Goal: Task Accomplishment & Management: Manage account settings

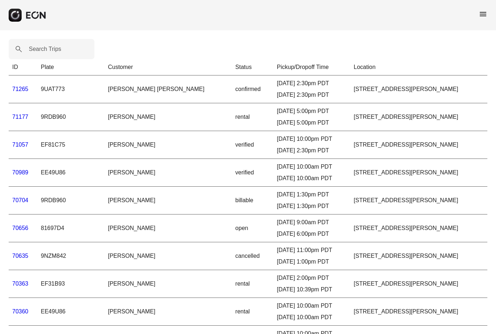
click at [485, 12] on span "menu" at bounding box center [483, 14] width 9 height 9
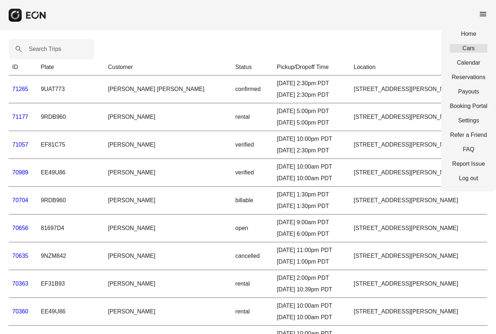
click at [476, 48] on link "Cars" at bounding box center [469, 48] width 38 height 9
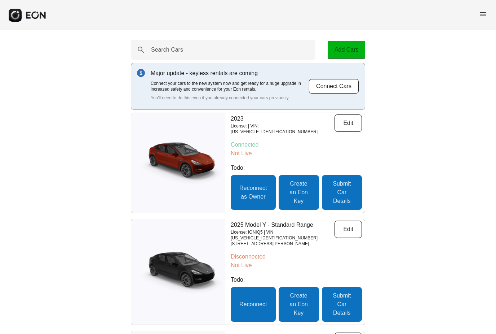
click at [353, 46] on button "Add Cars" at bounding box center [347, 50] width 38 height 18
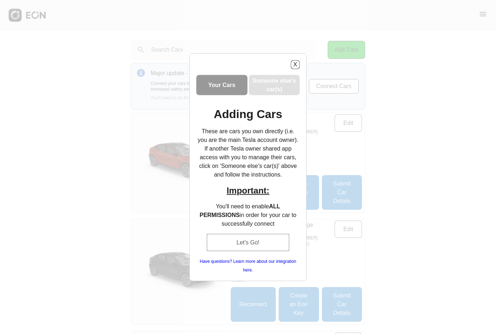
click at [253, 245] on button "Let's Go!" at bounding box center [248, 241] width 83 height 17
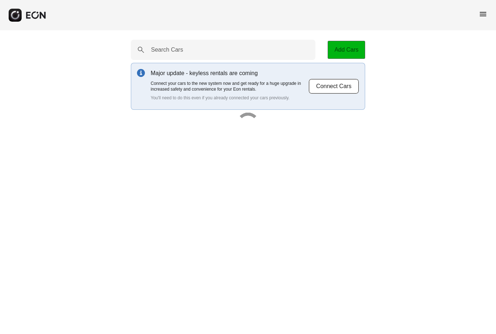
click at [349, 52] on button "Add Cars" at bounding box center [347, 50] width 38 height 18
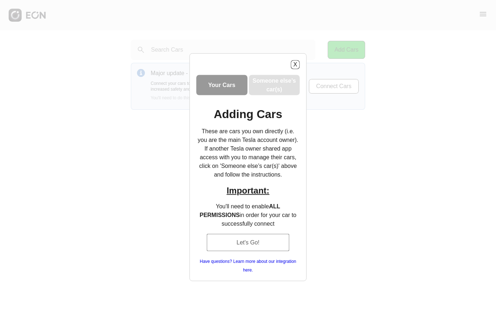
click at [248, 241] on button "Let's Go!" at bounding box center [248, 241] width 83 height 17
click at [245, 244] on button "Let's Go!" at bounding box center [248, 241] width 83 height 17
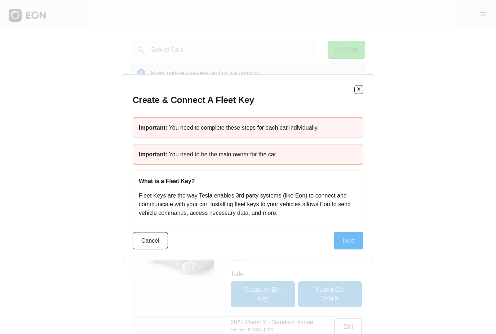
click at [352, 240] on button "Next" at bounding box center [348, 240] width 29 height 17
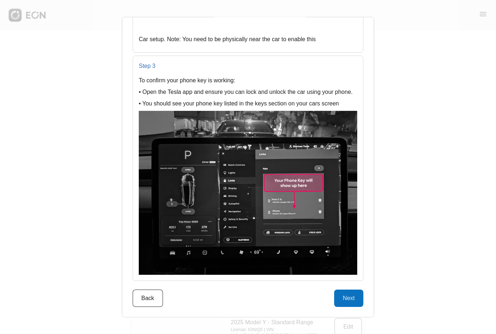
click at [347, 301] on button "Next" at bounding box center [348, 297] width 29 height 17
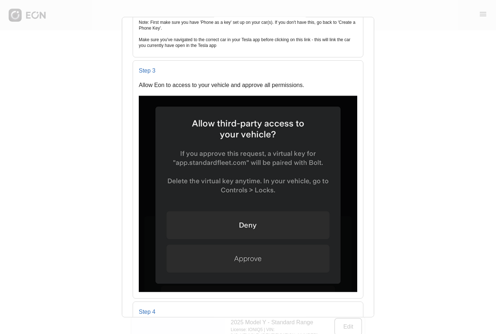
scroll to position [437, 0]
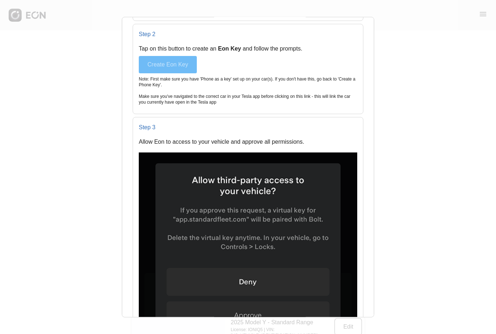
click at [173, 67] on button "Create Eon Key" at bounding box center [168, 64] width 58 height 17
click at [166, 65] on button "Create Eon Key" at bounding box center [168, 64] width 58 height 17
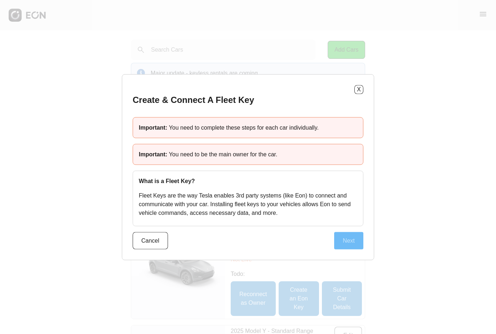
click at [343, 242] on button "Next" at bounding box center [348, 240] width 29 height 17
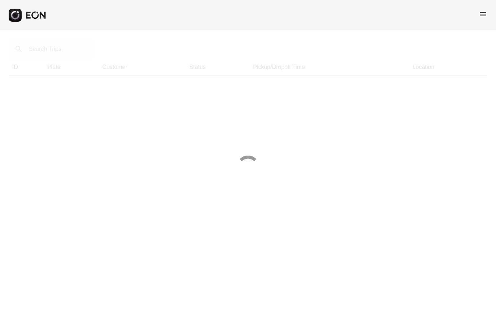
click at [484, 15] on span "menu" at bounding box center [483, 14] width 9 height 9
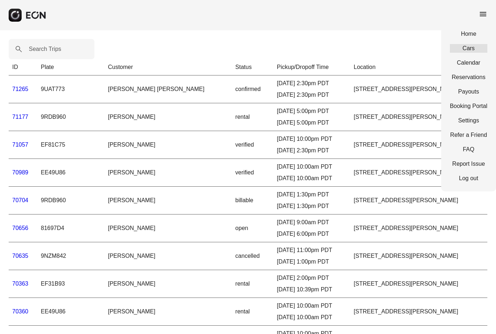
click at [472, 49] on link "Cars" at bounding box center [469, 48] width 38 height 9
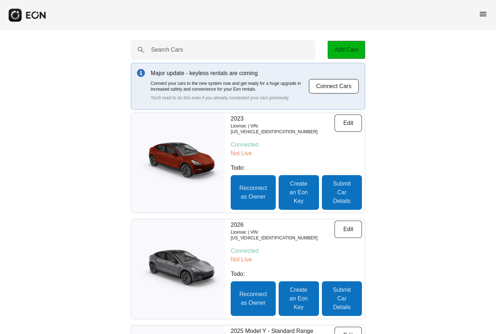
click at [342, 48] on button "Add Cars" at bounding box center [347, 50] width 38 height 18
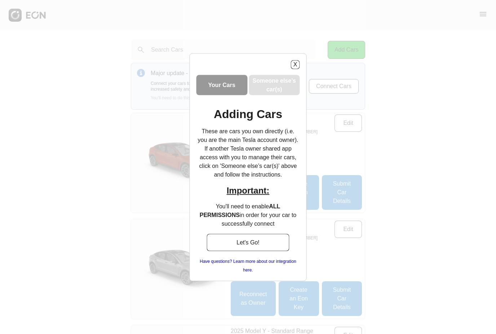
click at [285, 80] on h3 "Someone else’s car(s)" at bounding box center [274, 84] width 48 height 17
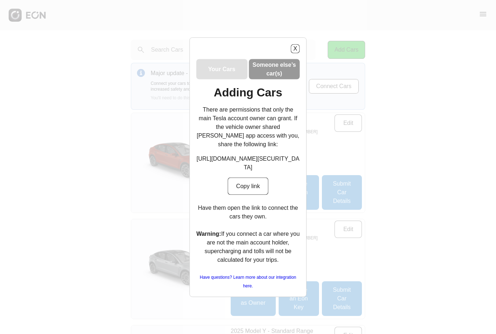
click at [229, 59] on div "Your Cars" at bounding box center [222, 69] width 51 height 20
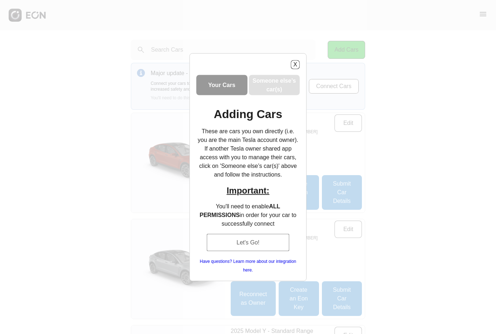
click at [248, 242] on button "Let's Go!" at bounding box center [248, 241] width 83 height 17
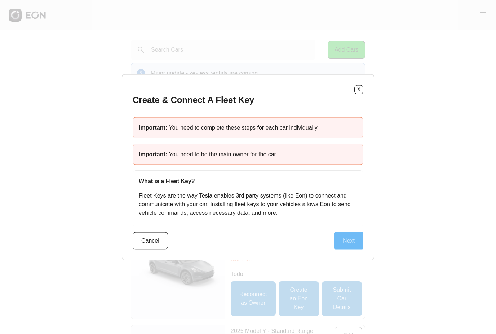
click at [349, 238] on button "Next" at bounding box center [348, 240] width 29 height 17
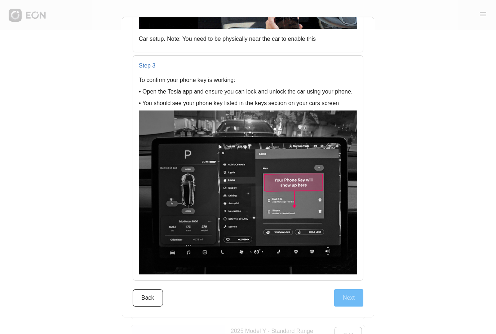
click at [348, 297] on button "Next" at bounding box center [348, 297] width 29 height 17
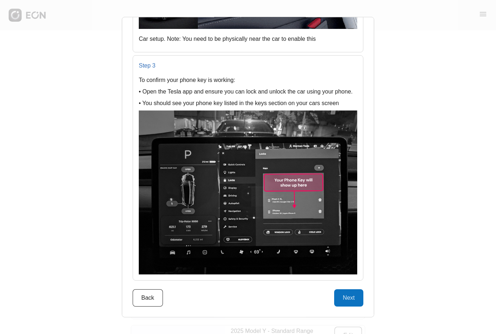
scroll to position [10, 0]
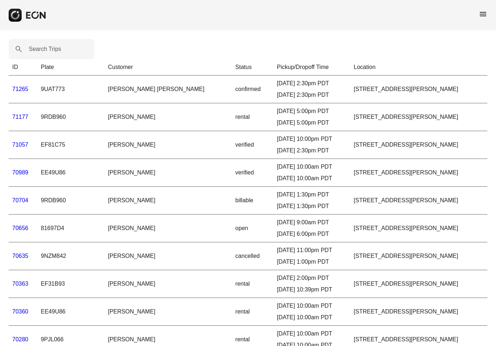
click at [477, 16] on div "menu" at bounding box center [248, 15] width 496 height 30
click at [485, 14] on span "menu" at bounding box center [483, 14] width 9 height 9
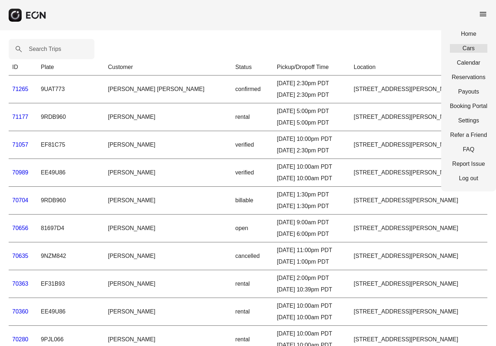
click at [466, 51] on link "Cars" at bounding box center [469, 48] width 38 height 9
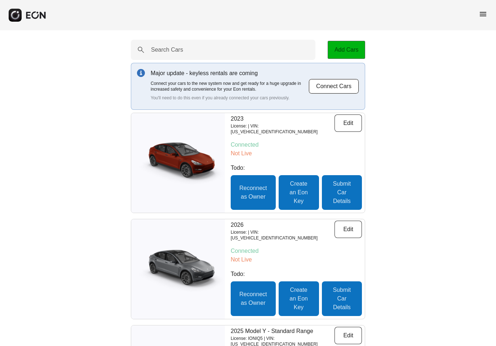
click at [351, 50] on button "Add Cars" at bounding box center [347, 50] width 38 height 18
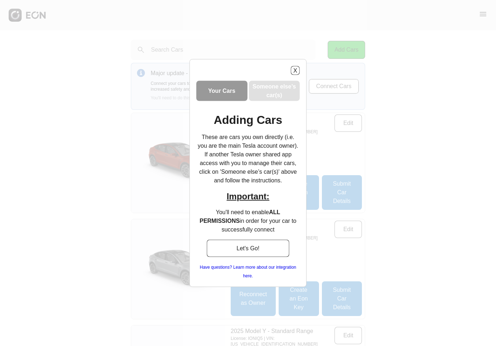
click at [277, 91] on h3 "Someone else’s car(s)" at bounding box center [274, 90] width 48 height 17
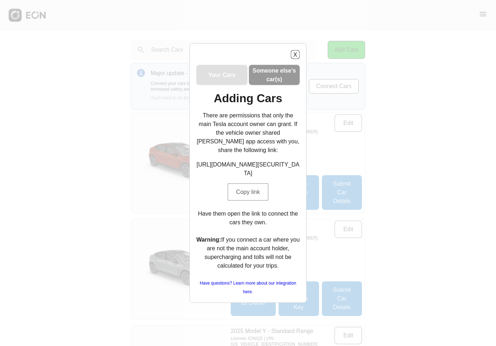
click at [248, 201] on button "Copy link" at bounding box center [248, 191] width 41 height 17
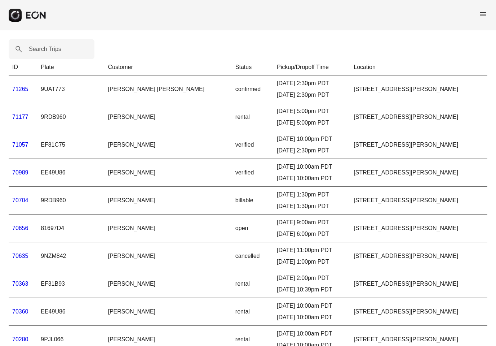
click at [484, 17] on span "menu" at bounding box center [483, 14] width 9 height 9
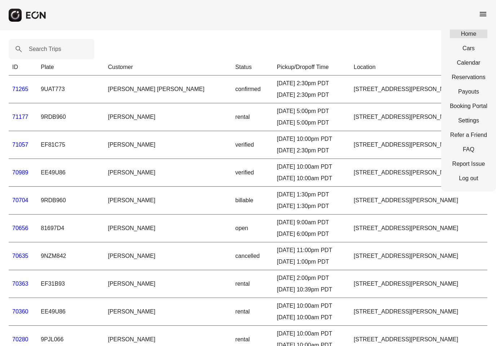
click at [471, 35] on link "Home" at bounding box center [469, 34] width 38 height 9
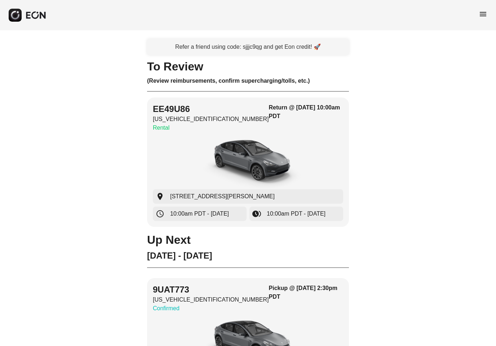
click at [480, 16] on span "menu" at bounding box center [483, 14] width 9 height 9
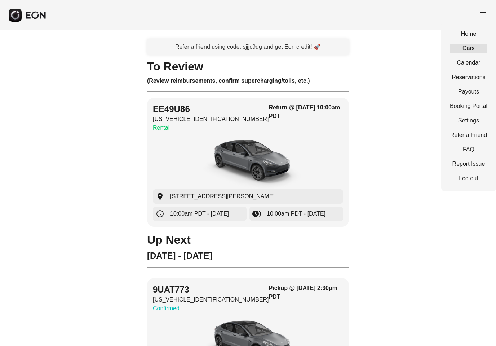
click at [474, 52] on link "Cars" at bounding box center [469, 48] width 38 height 9
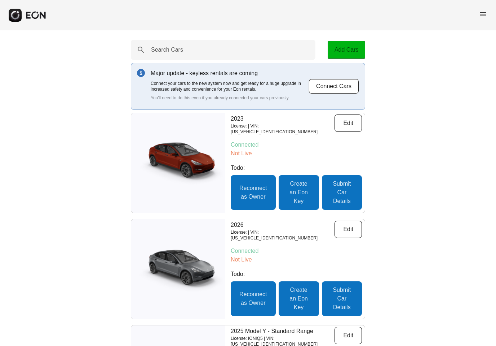
click at [349, 53] on button "Add Cars" at bounding box center [347, 50] width 38 height 18
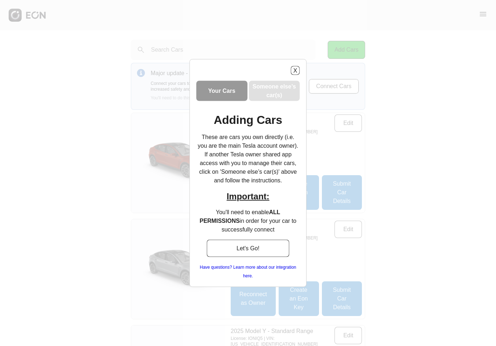
click at [223, 94] on h3 "Your Cars" at bounding box center [221, 91] width 27 height 9
click at [263, 252] on button "Let's Go!" at bounding box center [248, 248] width 83 height 17
click at [220, 90] on h3 "Your Cars" at bounding box center [221, 91] width 27 height 9
click at [257, 251] on button "Let's Go!" at bounding box center [248, 248] width 83 height 17
click at [225, 92] on h3 "Your Cars" at bounding box center [221, 91] width 27 height 9
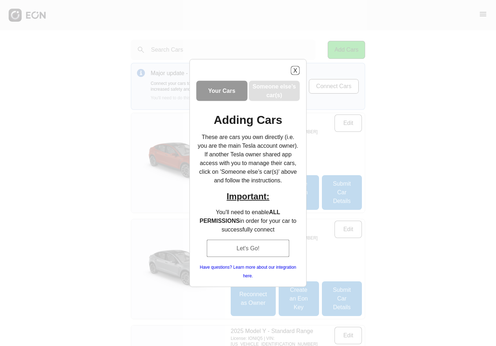
click at [238, 250] on button "Let's Go!" at bounding box center [248, 248] width 83 height 17
click at [238, 249] on button "Let's Go!" at bounding box center [248, 248] width 83 height 17
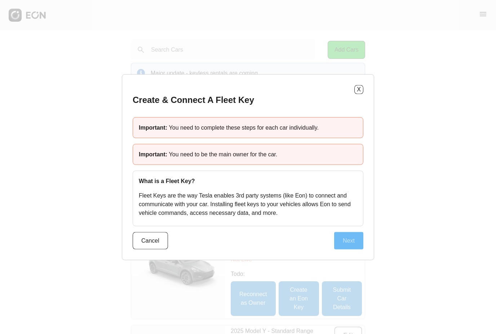
click at [351, 241] on button "Next" at bounding box center [348, 240] width 29 height 17
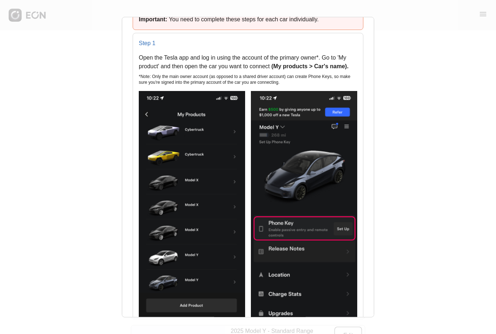
scroll to position [106, 0]
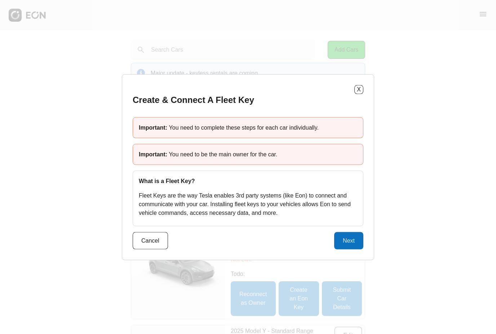
click at [6, 224] on div "X Create & Connect A Fleet Key Important: You need to complete these steps for …" at bounding box center [248, 167] width 496 height 334
click at [351, 242] on button "Next" at bounding box center [348, 240] width 29 height 17
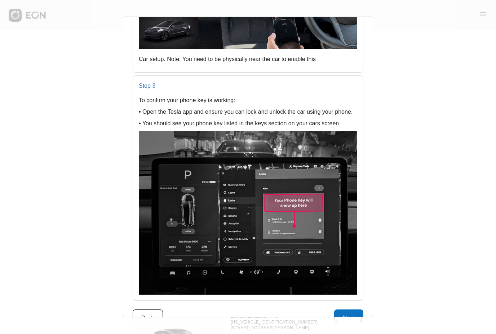
scroll to position [246, 0]
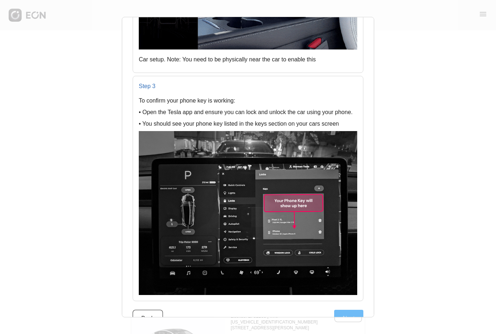
click at [346, 324] on button "Next" at bounding box center [348, 317] width 29 height 17
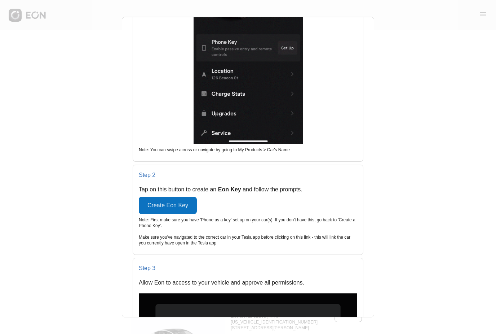
scroll to position [296, 0]
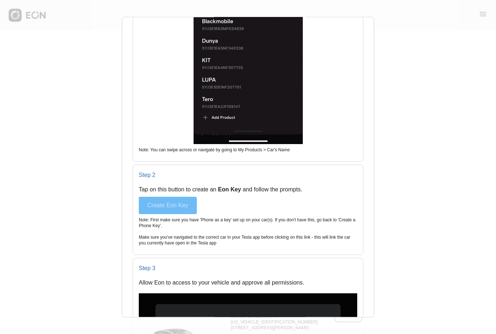
click at [172, 212] on button "Create Eon Key" at bounding box center [168, 204] width 58 height 17
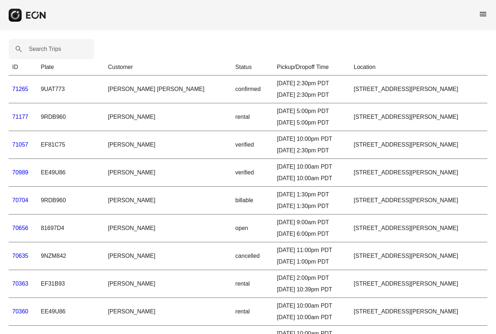
click at [492, 17] on div "menu" at bounding box center [248, 15] width 496 height 30
click at [486, 17] on span "menu" at bounding box center [483, 14] width 9 height 9
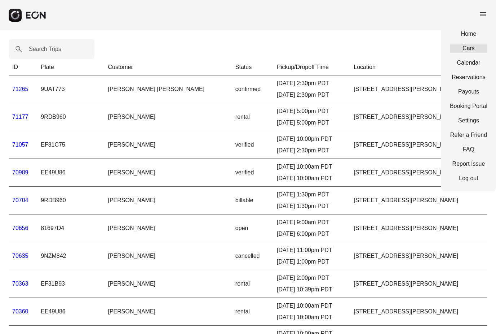
click at [473, 50] on link "Cars" at bounding box center [469, 48] width 38 height 9
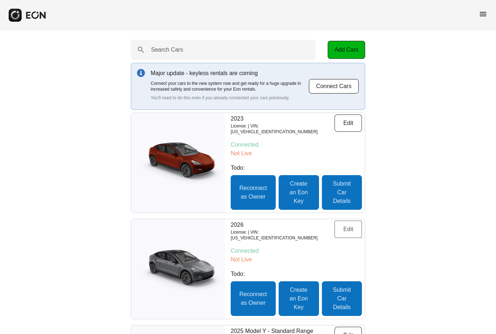
click at [348, 232] on button "Edit" at bounding box center [348, 228] width 27 height 17
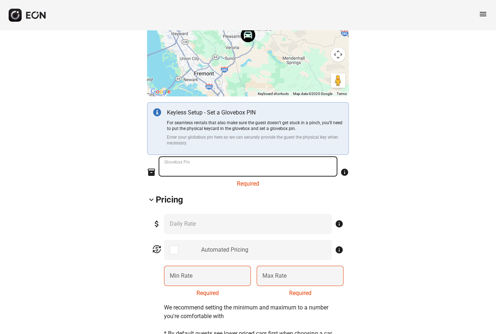
click at [212, 170] on Pin "Glovebox Pin" at bounding box center [248, 166] width 179 height 20
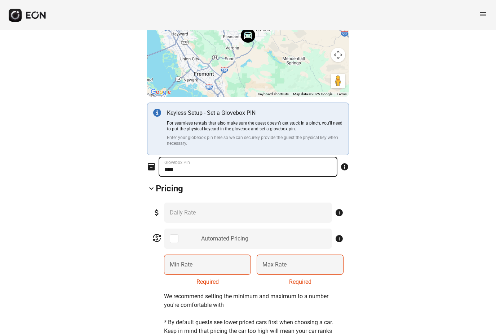
type Pin "****"
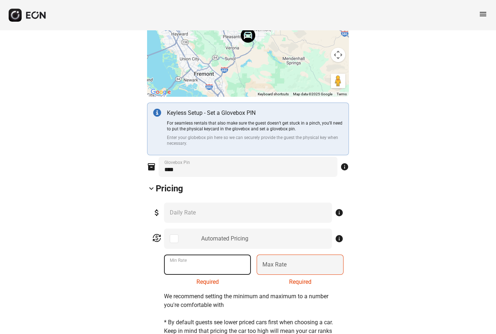
click at [211, 266] on Rate "Min Rate" at bounding box center [207, 264] width 87 height 20
type Rate "***"
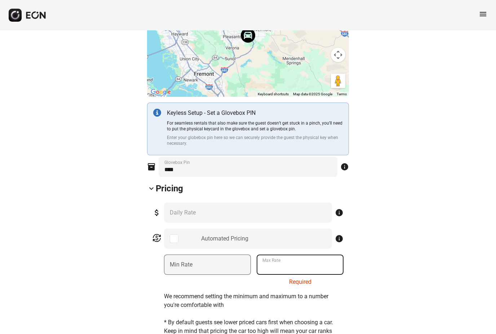
type Rate "*"
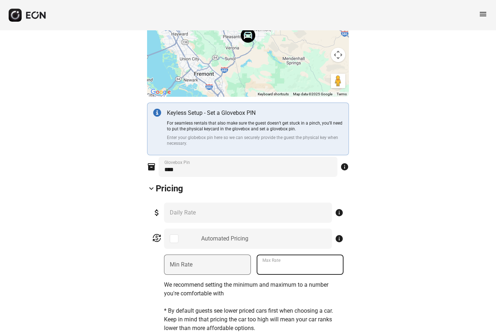
type Rate "***"
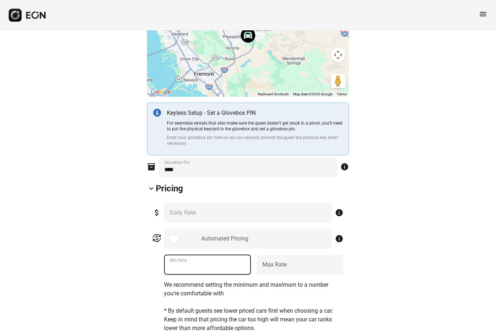
click at [209, 267] on Rate "***" at bounding box center [207, 264] width 87 height 20
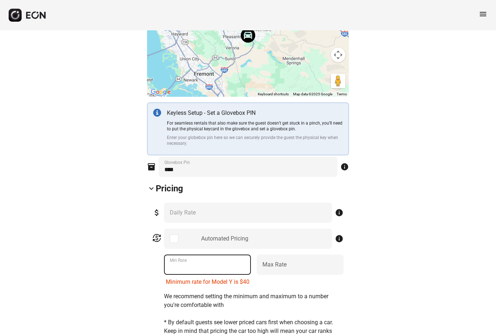
type Rate "*"
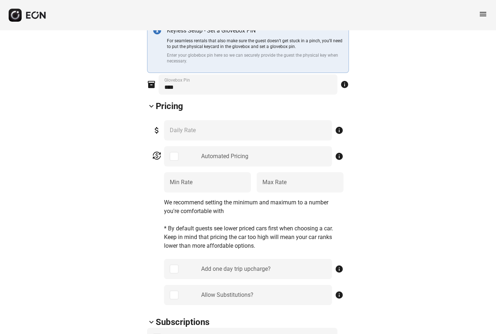
scroll to position [276, 0]
click at [197, 186] on Rate "***" at bounding box center [207, 182] width 87 height 20
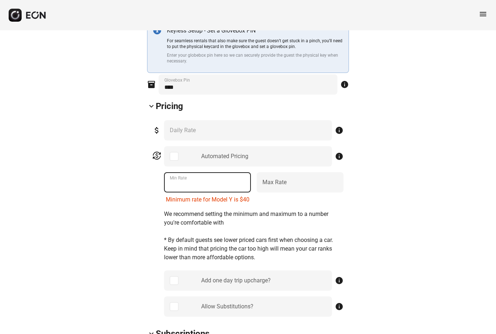
type Rate "*"
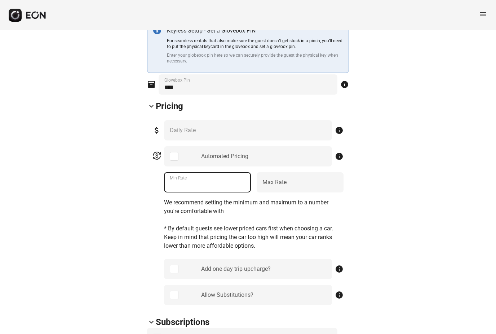
type Rate "***"
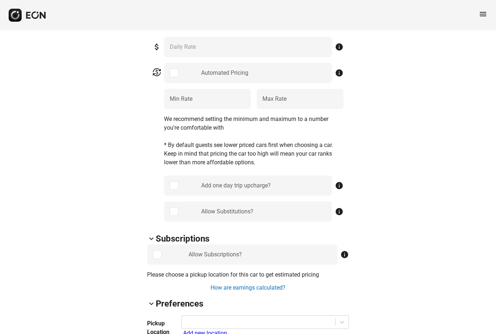
scroll to position [361, 0]
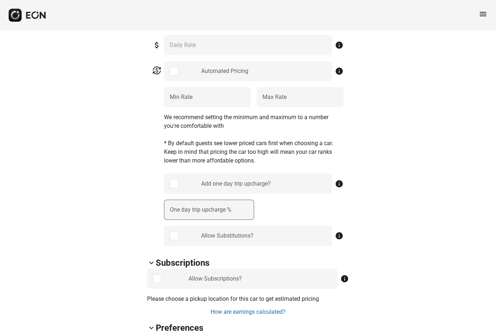
click at [232, 211] on label "One day trip upcharge %" at bounding box center [201, 209] width 62 height 9
click at [233, 211] on \% "One day trip upcharge %" at bounding box center [209, 209] width 90 height 20
type \% "**"
click at [265, 211] on div "Automated Pricing info *** Min Rate *** Max Rate We recommend setting the minim…" at bounding box center [254, 153] width 180 height 185
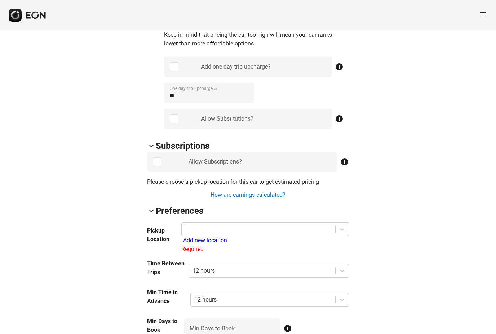
scroll to position [479, 0]
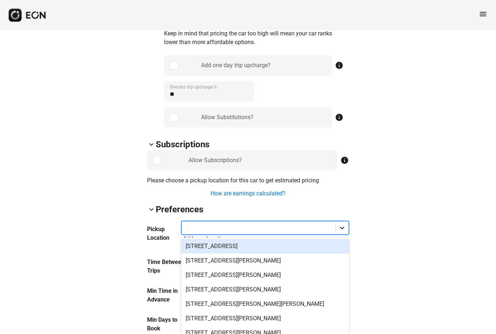
click at [344, 229] on icon at bounding box center [342, 227] width 7 height 7
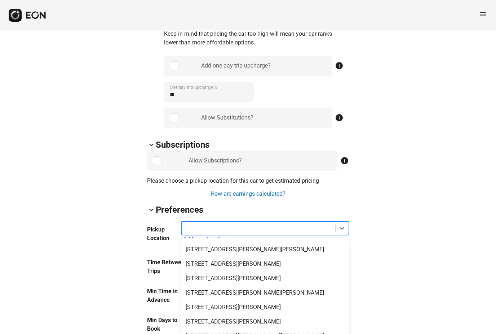
scroll to position [55, 0]
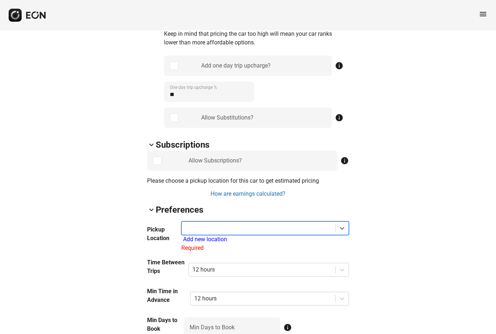
click at [248, 231] on div at bounding box center [258, 228] width 146 height 10
click at [343, 229] on icon at bounding box center [342, 227] width 7 height 7
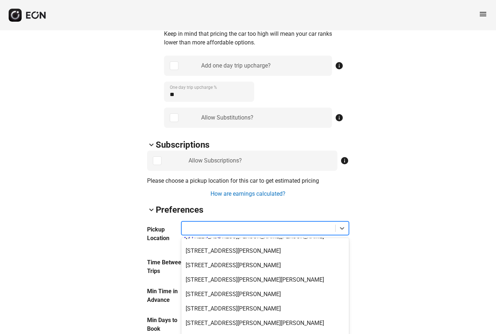
scroll to position [68, 0]
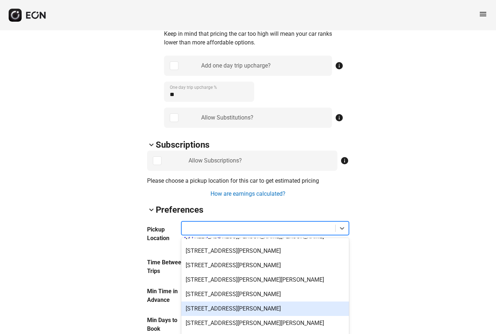
click at [285, 308] on div "[STREET_ADDRESS][PERSON_NAME]" at bounding box center [265, 308] width 168 height 14
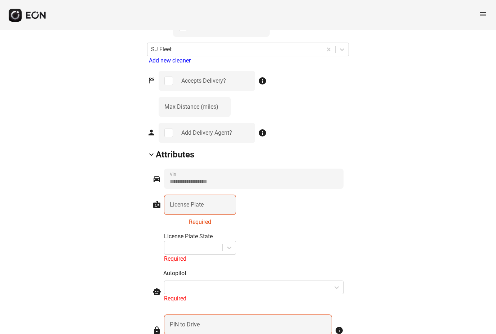
scroll to position [802, 0]
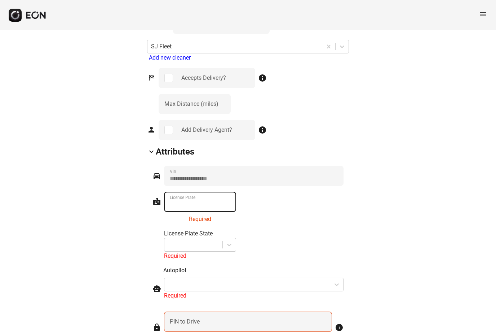
click at [212, 199] on Plate "License Plate" at bounding box center [200, 202] width 72 height 20
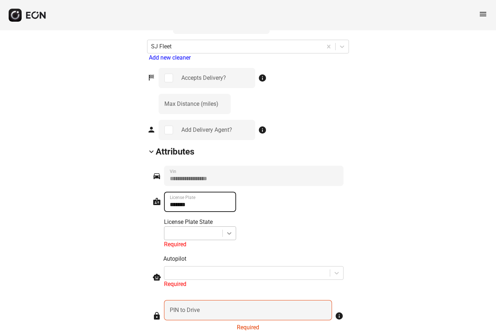
type Plate "*******"
click at [228, 234] on icon at bounding box center [229, 232] width 7 height 7
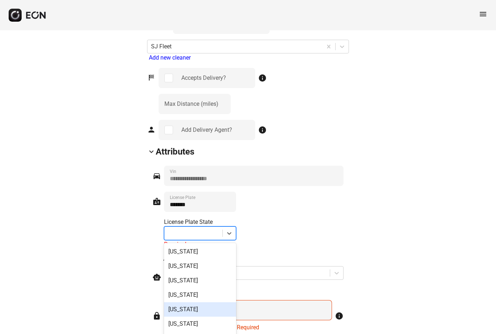
click at [195, 307] on div "California" at bounding box center [200, 309] width 72 height 14
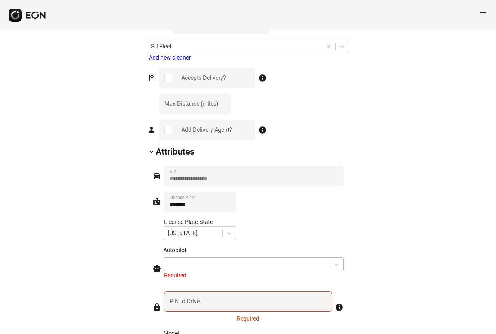
click at [249, 267] on div at bounding box center [247, 264] width 158 height 10
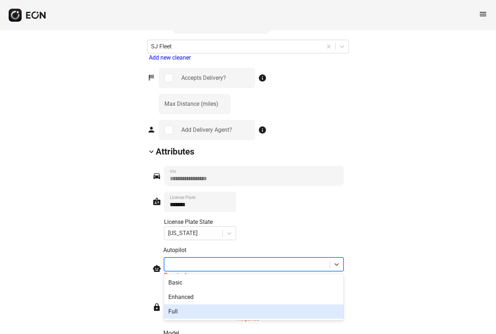
click at [204, 311] on div "Full" at bounding box center [254, 311] width 180 height 14
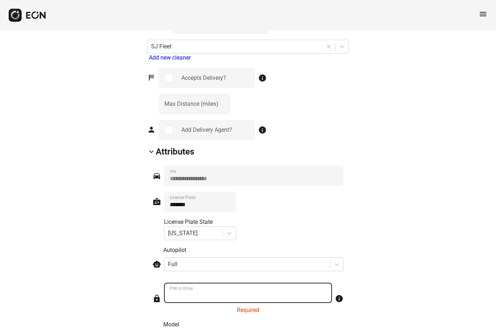
click at [229, 291] on Drive "PIN to Drive" at bounding box center [248, 292] width 168 height 20
type Drive "****"
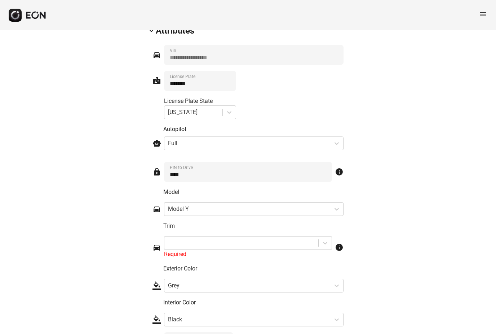
scroll to position [924, 0]
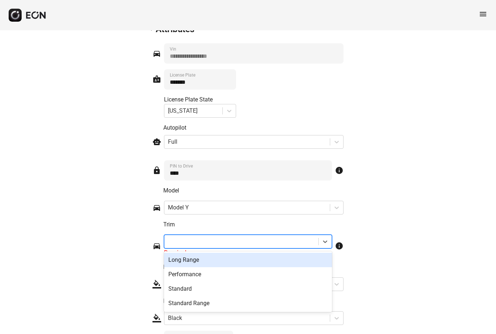
click at [191, 243] on div at bounding box center [241, 242] width 147 height 10
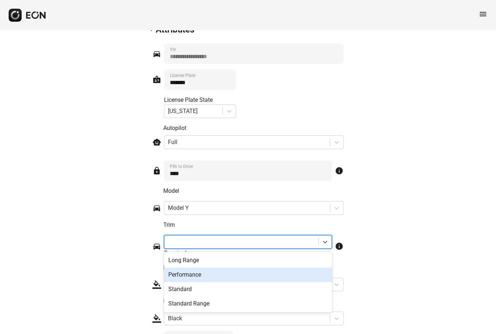
click at [194, 274] on div "Performance" at bounding box center [248, 274] width 168 height 14
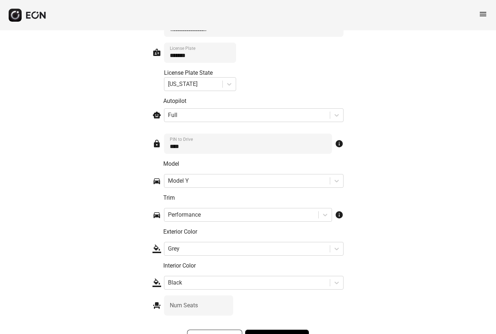
scroll to position [965, 0]
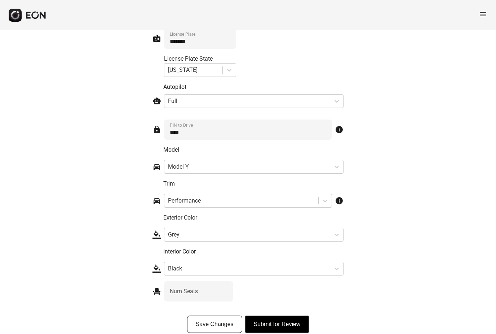
click at [281, 326] on button "Submit for Review" at bounding box center [277, 323] width 64 height 17
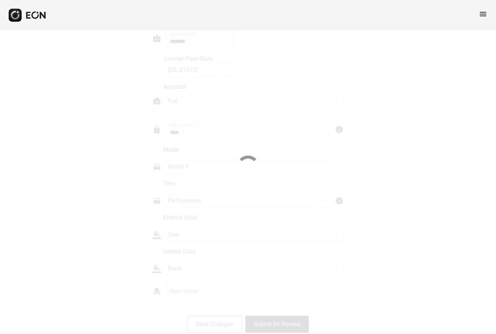
scroll to position [948, 0]
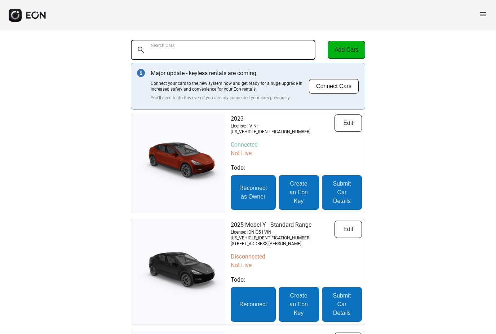
click at [166, 44] on div "Search Cars" at bounding box center [228, 50] width 194 height 20
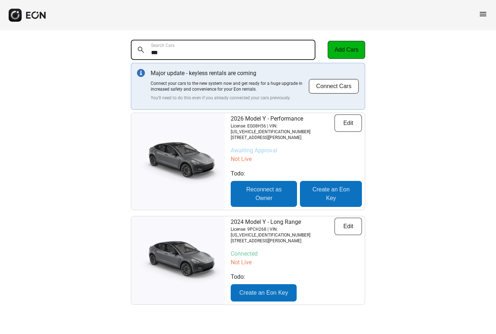
type Cars "****"
